Goal: Find specific page/section: Find specific page/section

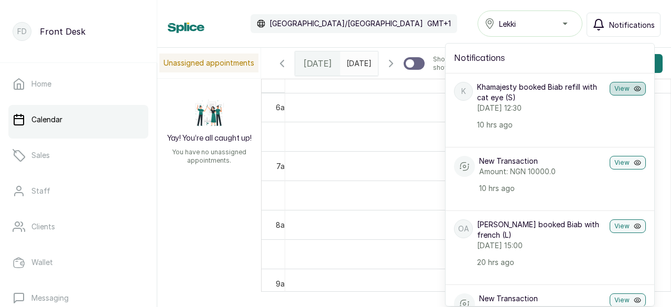
click at [612, 89] on button "View" at bounding box center [628, 89] width 36 height 14
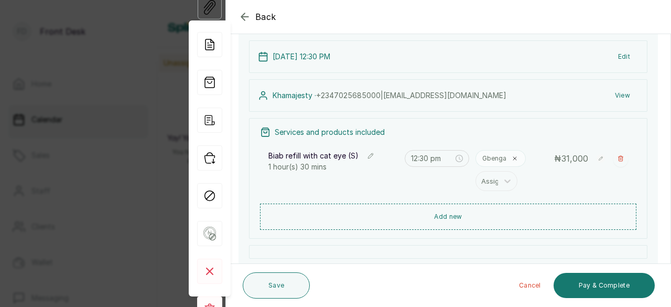
scroll to position [157, 0]
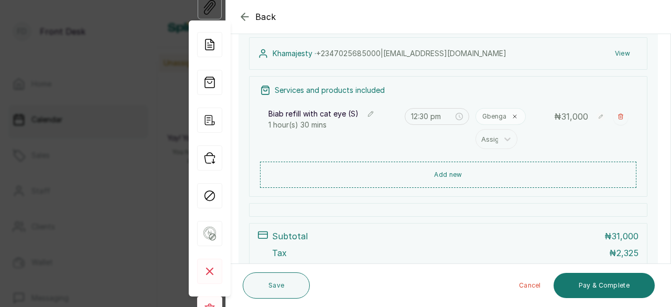
click at [243, 20] on icon "button" at bounding box center [245, 16] width 13 height 13
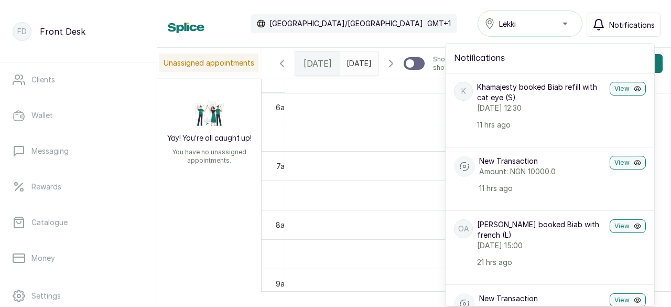
scroll to position [210, 0]
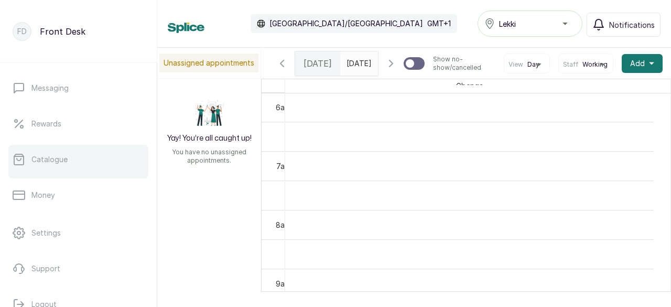
click at [76, 161] on link "Catalogue" at bounding box center [78, 159] width 140 height 29
